Goal: Download file/media

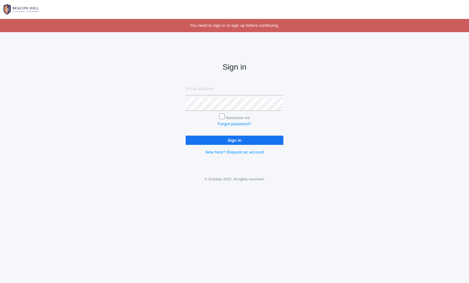
click at [189, 85] on input "email" at bounding box center [235, 89] width 98 height 13
type input "wallock.heather@gmail.com"
click at [235, 139] on input "Sign in" at bounding box center [235, 139] width 98 height 9
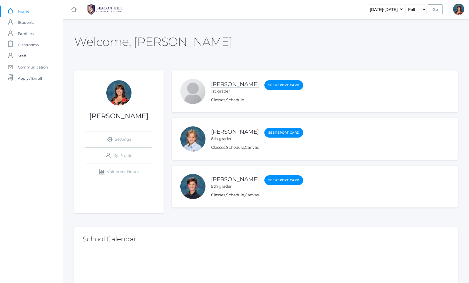
click at [220, 83] on link "[PERSON_NAME]" at bounding box center [235, 84] width 48 height 7
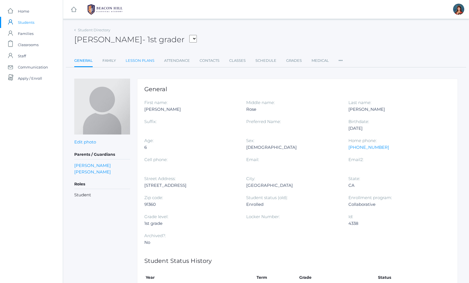
click at [137, 60] on link "Lesson Plans" at bounding box center [140, 60] width 29 height 11
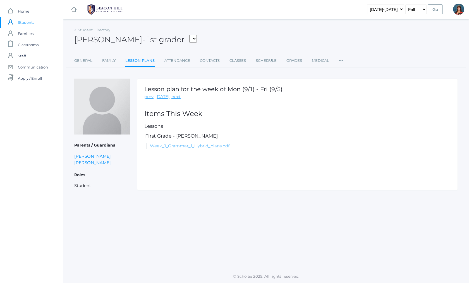
click at [184, 146] on link "Week_1_Grammar_1_Hybrid_plans.pdf" at bounding box center [190, 145] width 80 height 5
